Goal: Task Accomplishment & Management: Complete application form

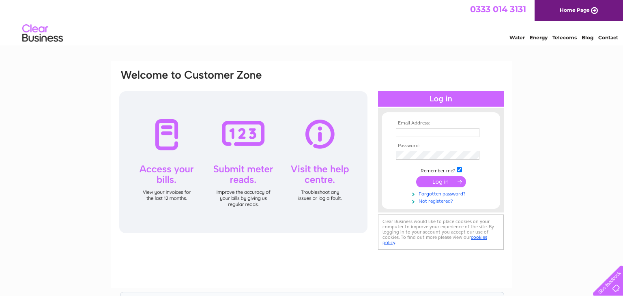
click at [427, 203] on link "Not registered?" at bounding box center [442, 201] width 92 height 8
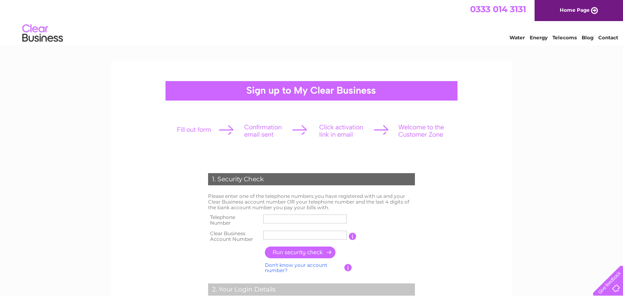
click at [318, 225] on label at bounding box center [306, 224] width 86 height 2
click at [318, 223] on input "text" at bounding box center [305, 219] width 84 height 9
type input "07969805676"
click at [313, 235] on input "text" at bounding box center [305, 235] width 84 height 9
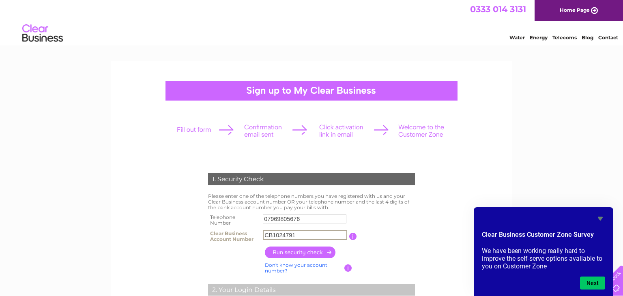
type input "CB1024791"
click at [316, 255] on input "button" at bounding box center [300, 253] width 71 height 12
